Goal: Task Accomplishment & Management: Manage account settings

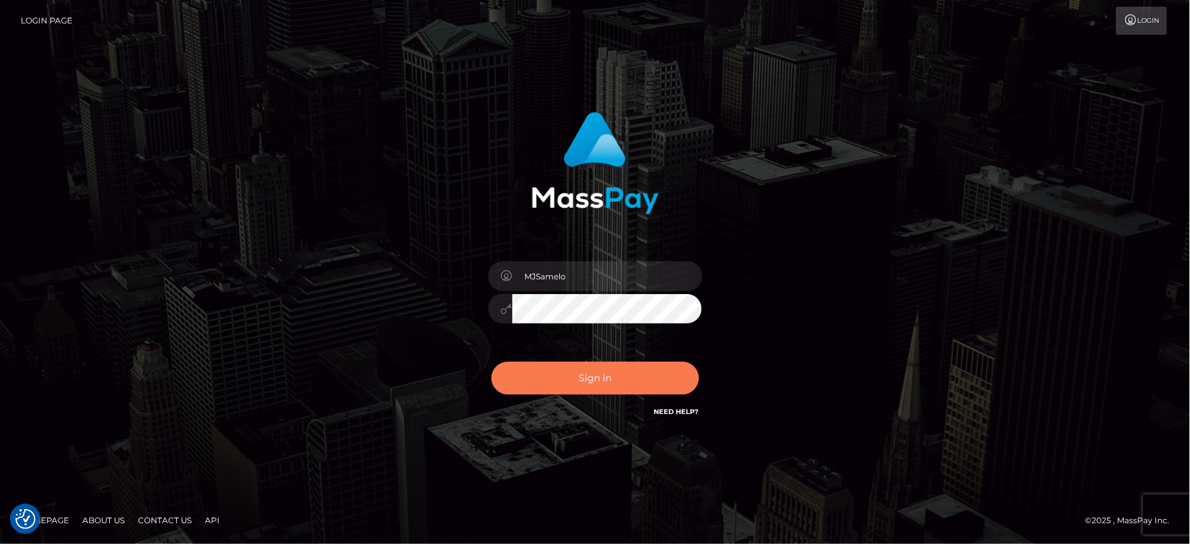
click at [626, 372] on button "Sign in" at bounding box center [596, 378] width 208 height 33
type input "MJSamelo"
click at [638, 392] on button "Sign in" at bounding box center [596, 378] width 208 height 33
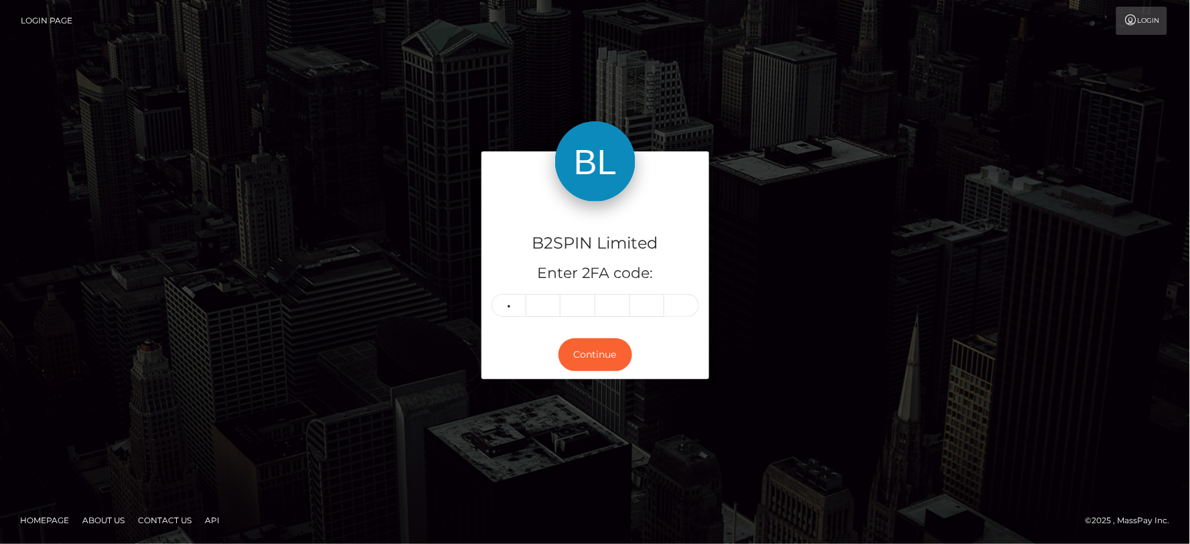
type input "9"
type input "2"
type input "3"
type input "5"
type input "6"
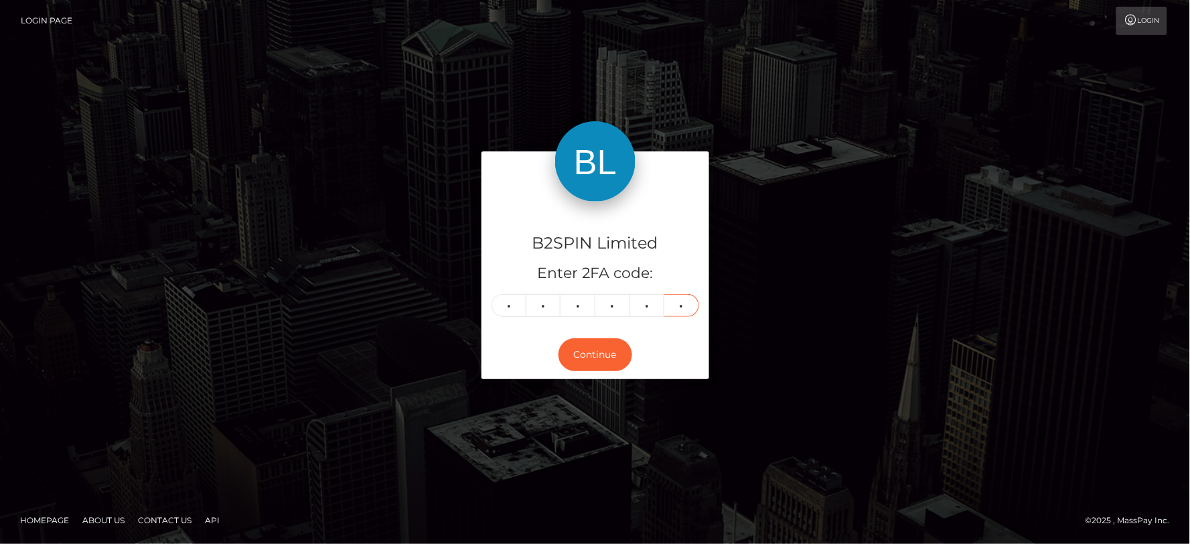
type input "4"
